Goal: Task Accomplishment & Management: Use online tool/utility

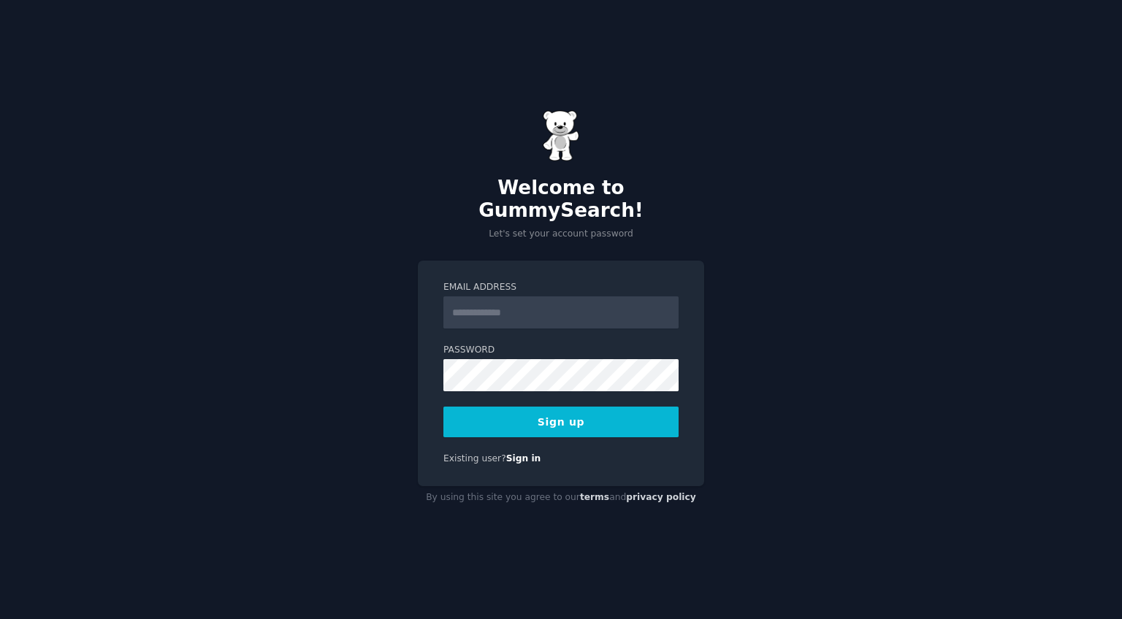
click at [584, 297] on input "Email Address" at bounding box center [560, 313] width 235 height 32
type input "**********"
click at [578, 419] on button "Sign up" at bounding box center [560, 422] width 235 height 31
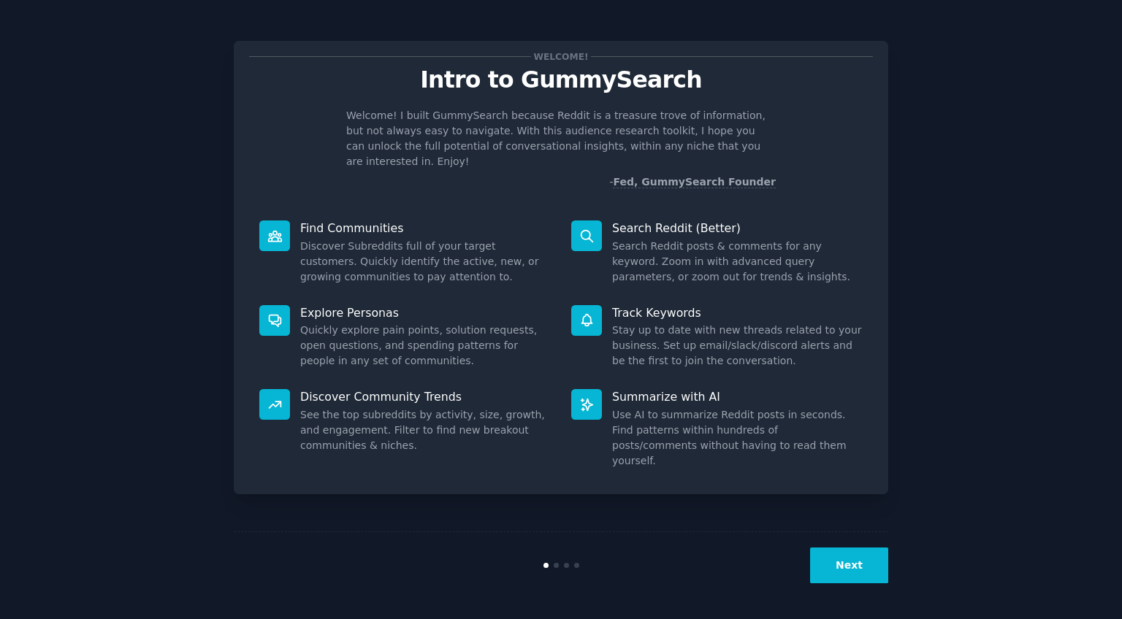
click at [833, 565] on button "Next" at bounding box center [849, 566] width 78 height 36
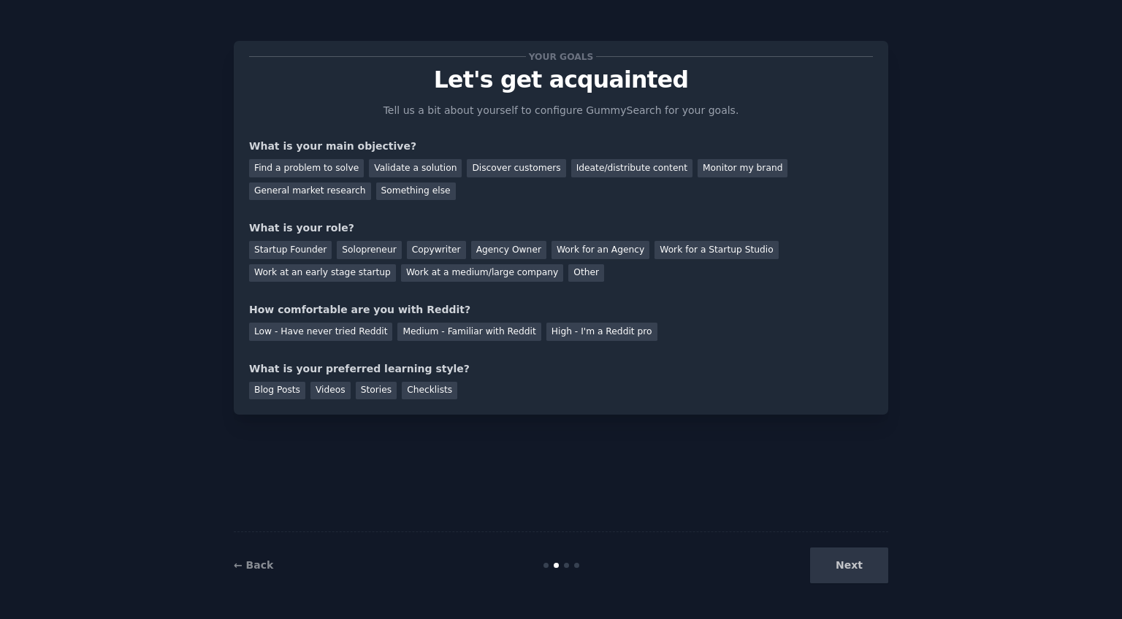
click at [833, 565] on div "Next" at bounding box center [779, 566] width 218 height 36
click at [847, 567] on div "Next" at bounding box center [779, 566] width 218 height 36
click at [846, 564] on div "Next" at bounding box center [779, 566] width 218 height 36
click at [293, 168] on div "Find a problem to solve" at bounding box center [306, 168] width 115 height 18
click at [431, 170] on div "Validate a solution" at bounding box center [415, 168] width 93 height 18
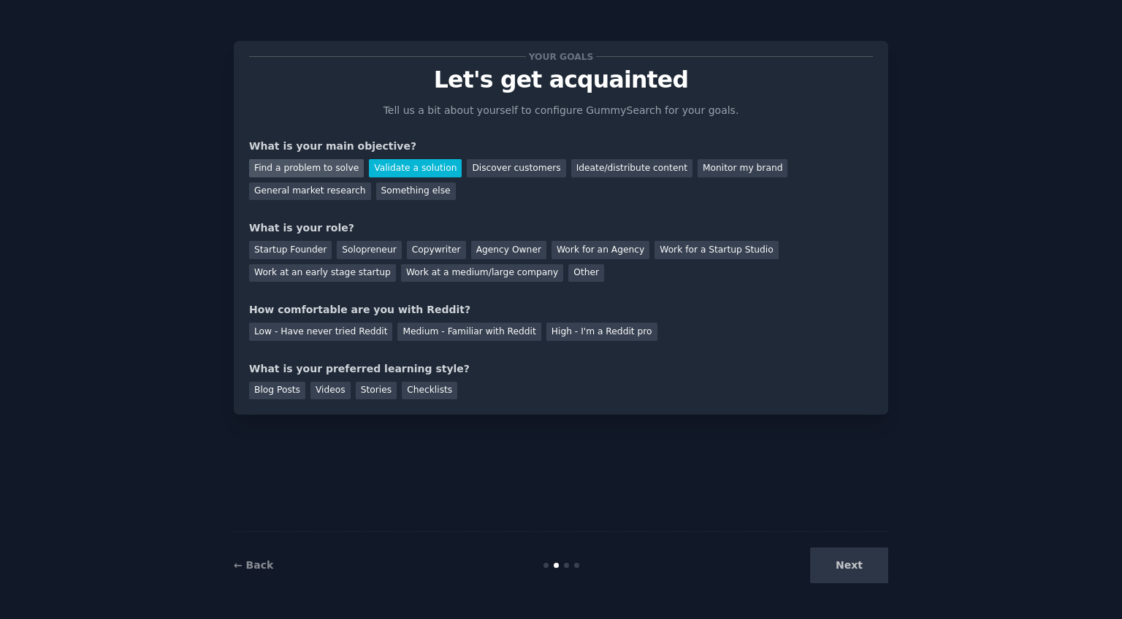
click at [333, 172] on div "Find a problem to solve" at bounding box center [306, 168] width 115 height 18
click at [414, 195] on div "Something else" at bounding box center [416, 192] width 80 height 18
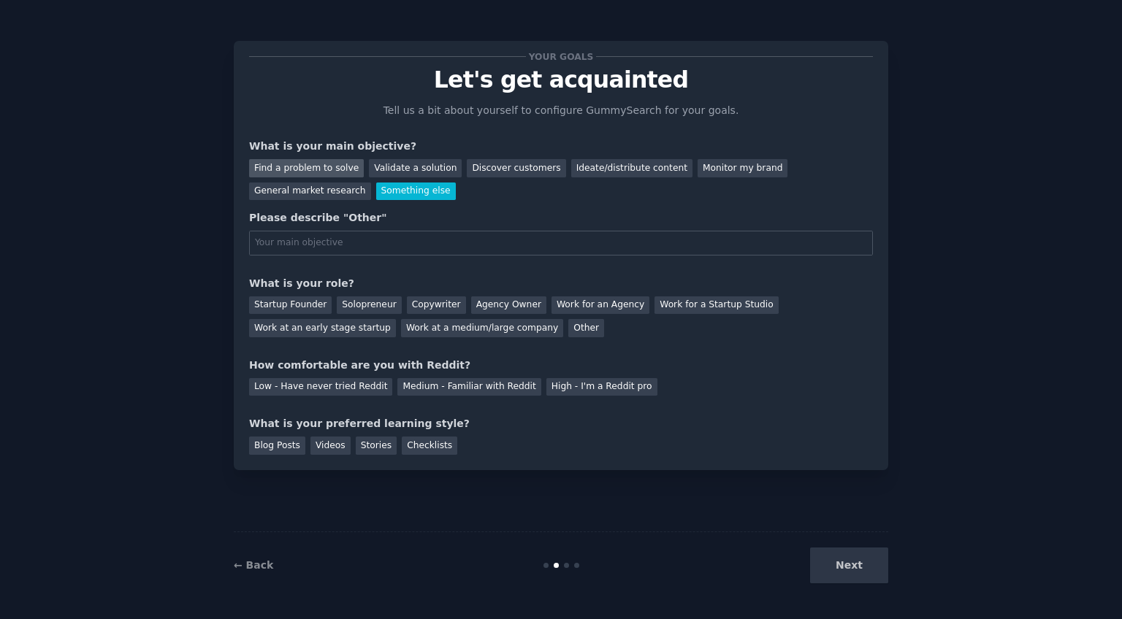
click at [336, 172] on div "Find a problem to solve" at bounding box center [306, 168] width 115 height 18
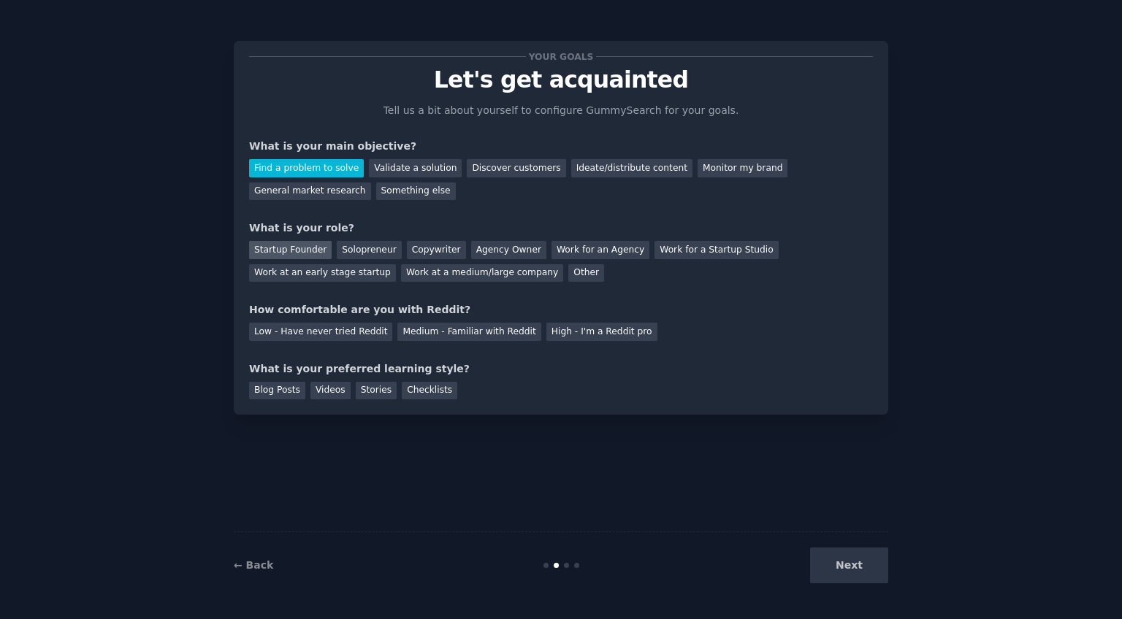
click at [286, 252] on div "Startup Founder" at bounding box center [290, 250] width 83 height 18
click at [324, 335] on div "Low - Have never tried Reddit" at bounding box center [320, 332] width 143 height 18
click at [405, 335] on div "Medium - Familiar with Reddit" at bounding box center [468, 332] width 143 height 18
click at [420, 395] on div "Checklists" at bounding box center [430, 391] width 56 height 18
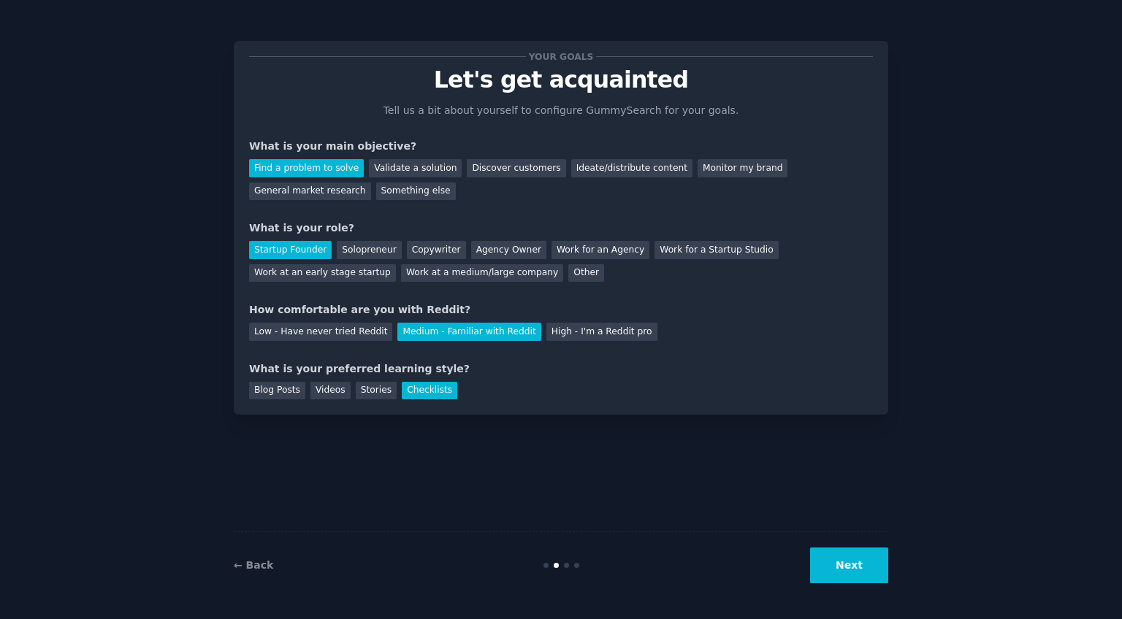
click at [851, 563] on button "Next" at bounding box center [849, 566] width 78 height 36
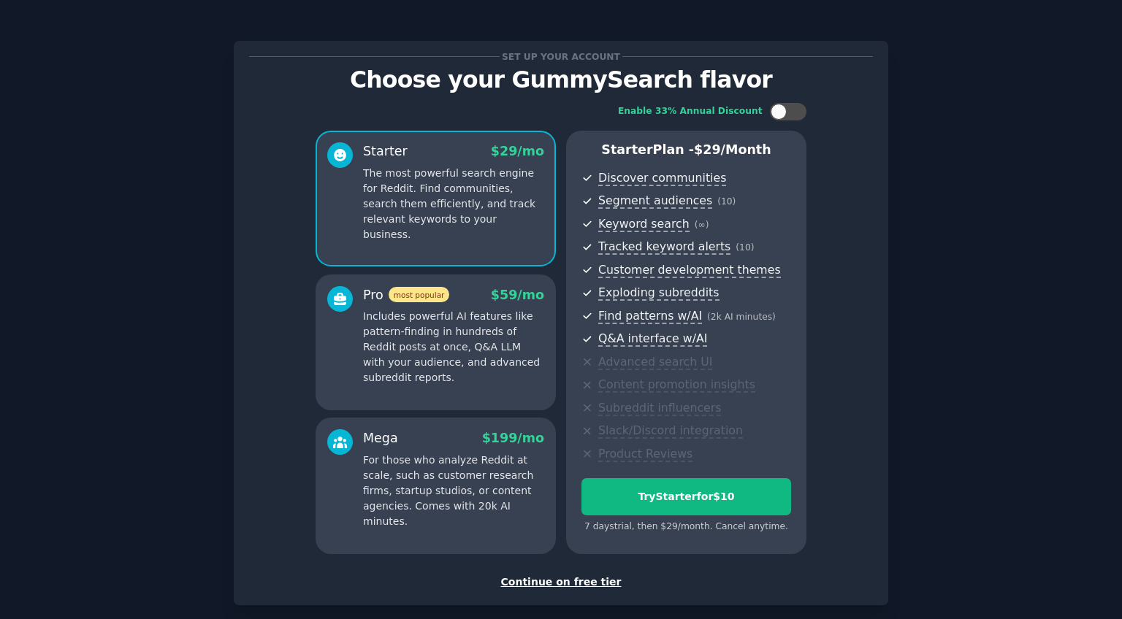
click at [579, 580] on div "Continue on free tier" at bounding box center [561, 582] width 624 height 15
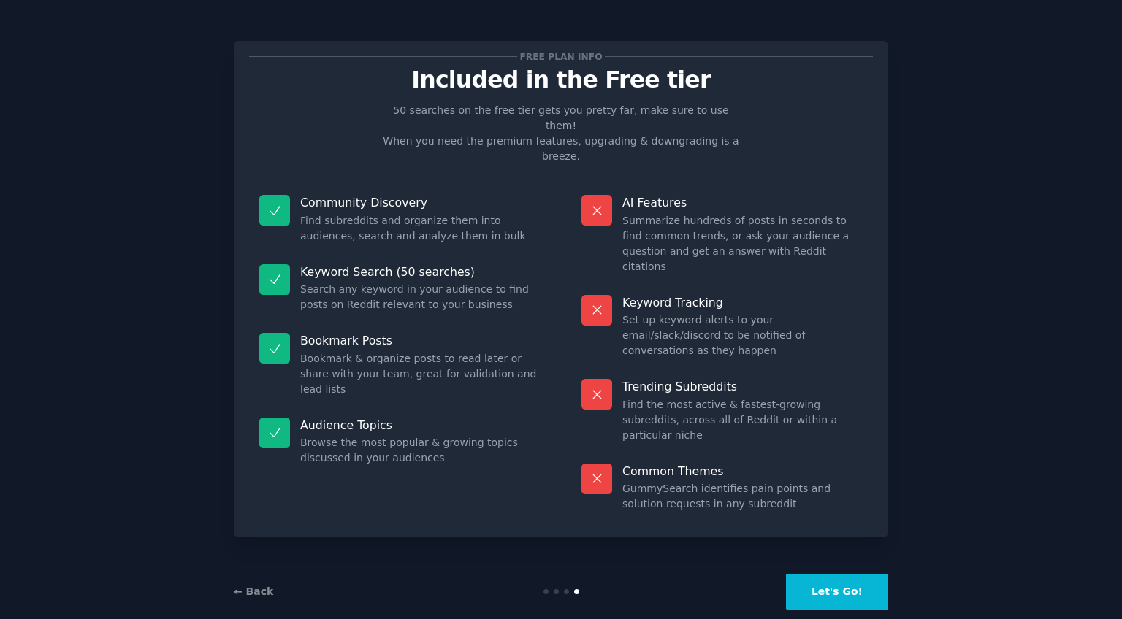
click at [820, 574] on button "Let's Go!" at bounding box center [837, 592] width 102 height 36
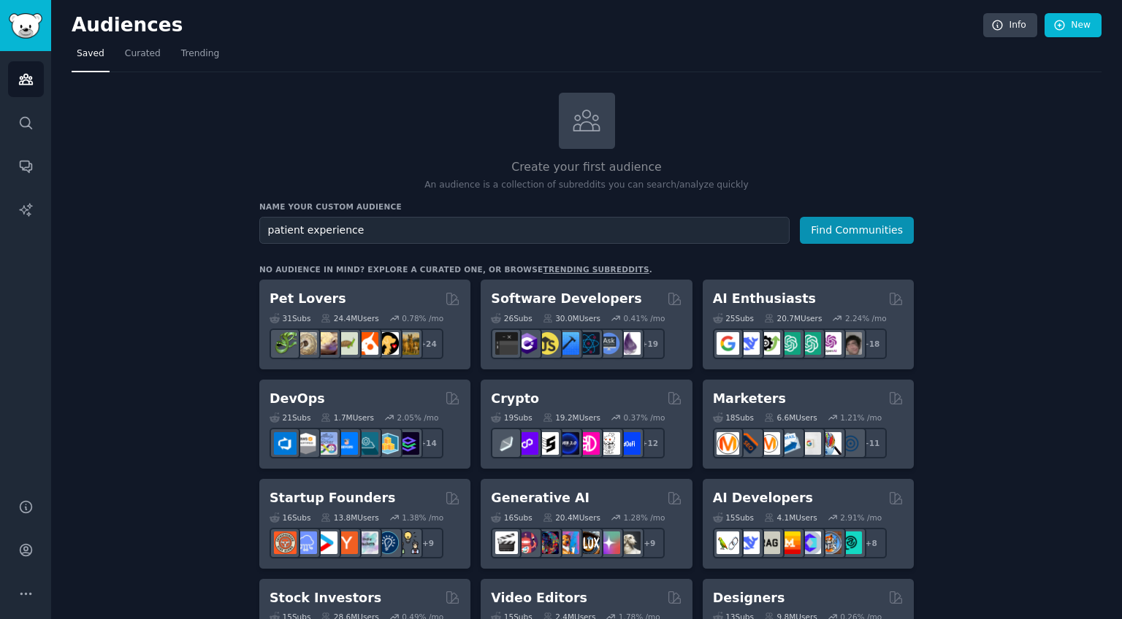
type input "patient experience"
click at [800, 217] on button "Find Communities" at bounding box center [857, 230] width 114 height 27
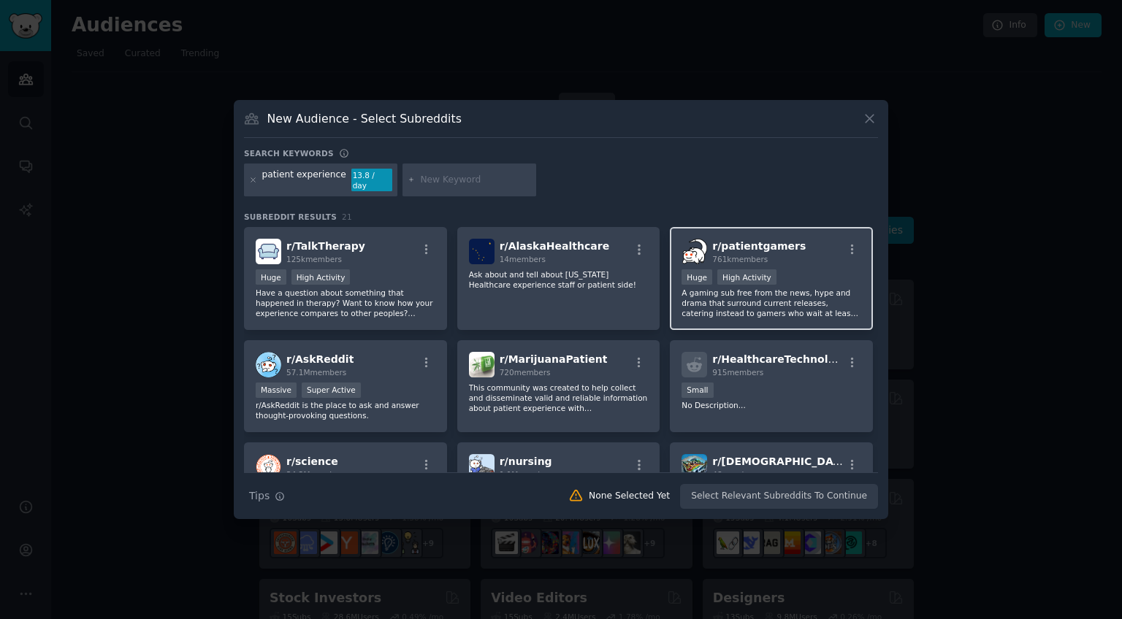
click at [693, 304] on p "A gaming sub free from the news, hype and drama that surround current releases,…" at bounding box center [771, 303] width 180 height 31
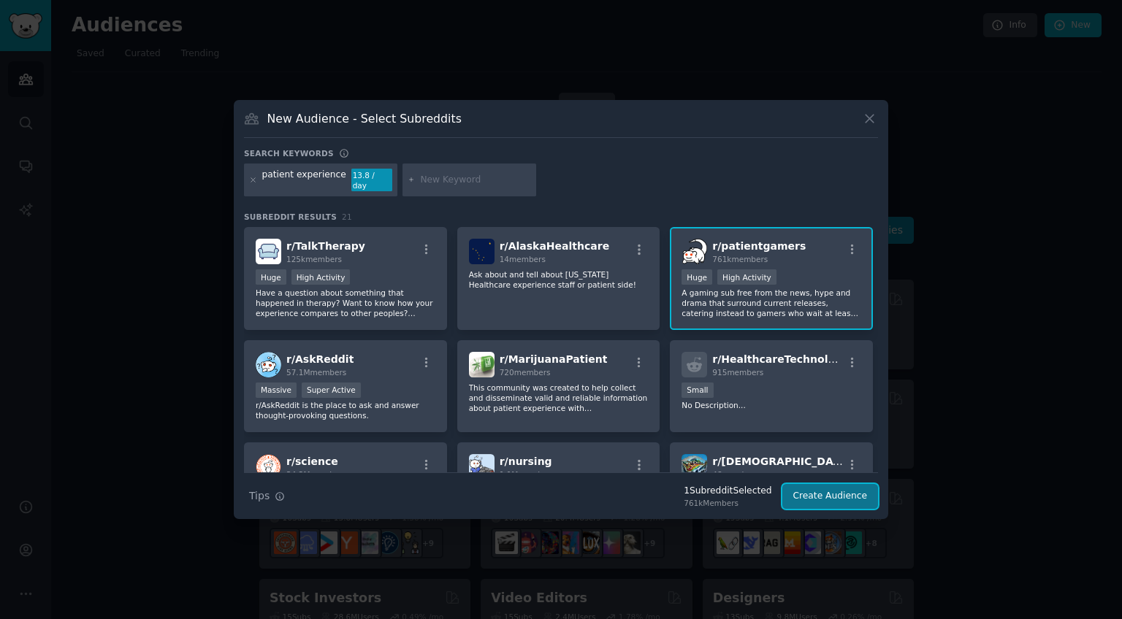
click at [818, 491] on button "Create Audience" at bounding box center [830, 496] width 96 height 25
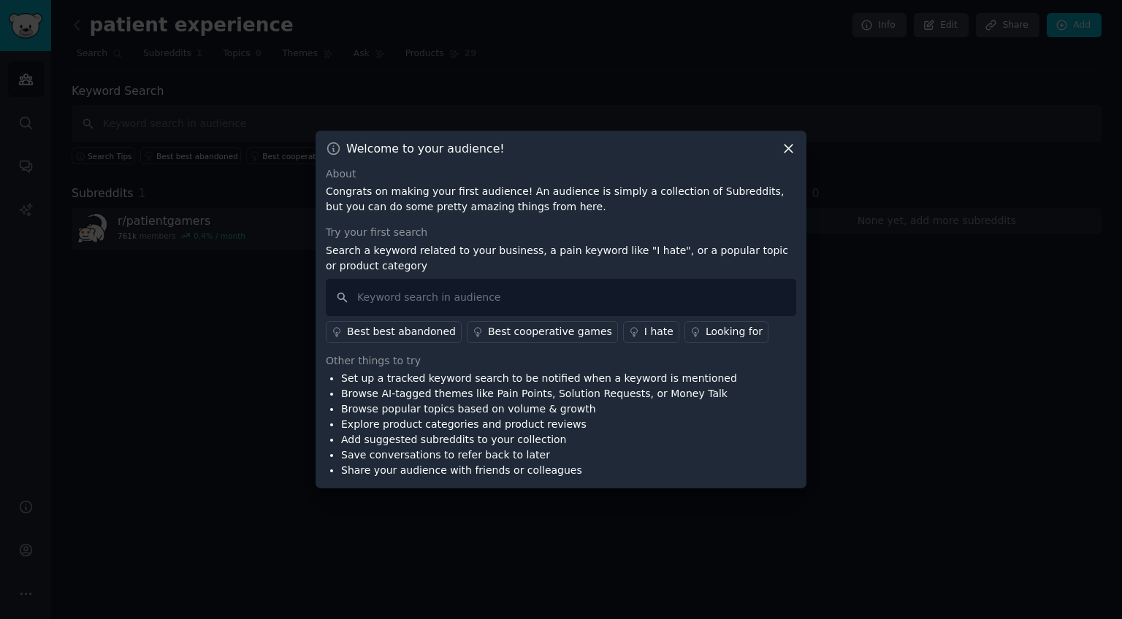
click at [792, 147] on icon at bounding box center [788, 148] width 15 height 15
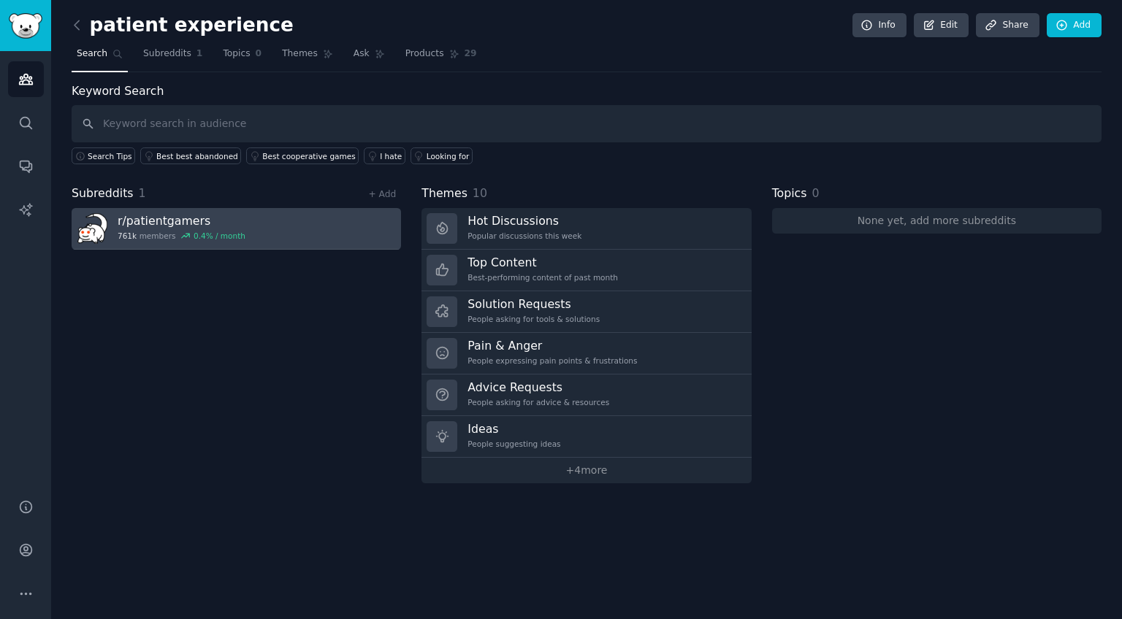
click at [170, 218] on h3 "r/ patientgamers" at bounding box center [182, 220] width 128 height 15
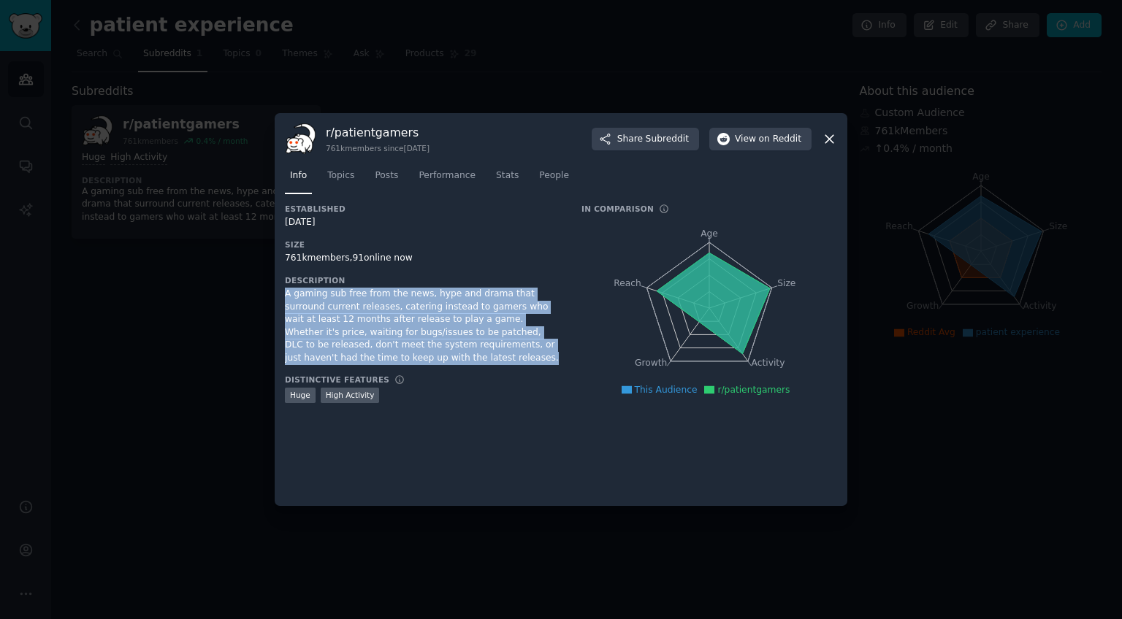
drag, startPoint x: 396, startPoint y: 358, endPoint x: 283, endPoint y: 291, distance: 130.7
click at [283, 291] on div "r/ patientgamers 761k members since 11/11/2011 Share Subreddit View on Reddit I…" at bounding box center [561, 309] width 573 height 393
copy div "A gaming sub free from the news, hype and drama that surround current releases,…"
